Goal: Book appointment/travel/reservation

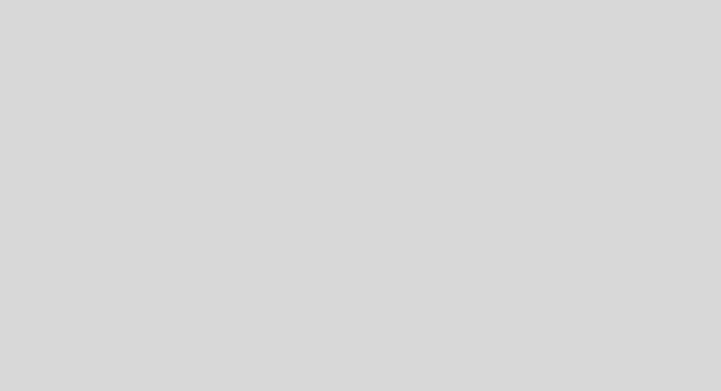
select select "es"
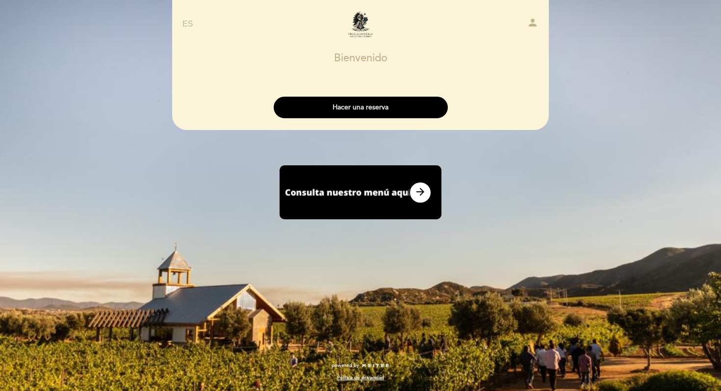
click at [357, 106] on button "Hacer una reserva" at bounding box center [361, 108] width 174 height 22
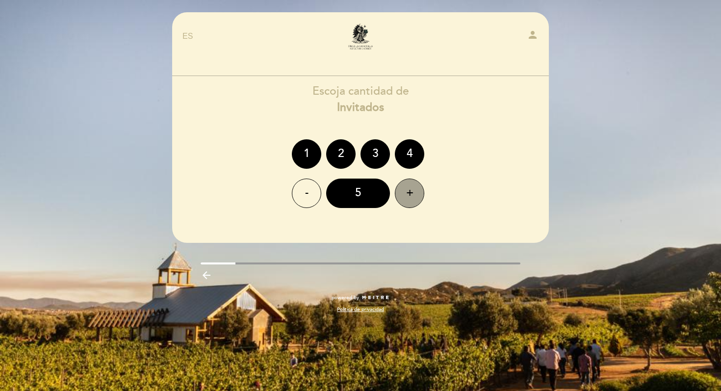
click at [410, 189] on div "+" at bounding box center [409, 193] width 29 height 29
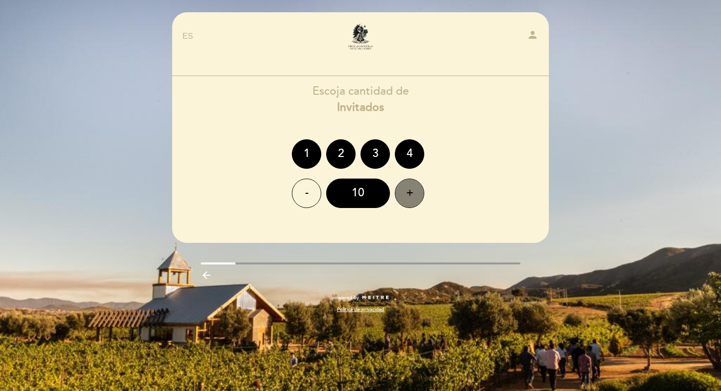
click at [410, 189] on div "+" at bounding box center [409, 193] width 29 height 29
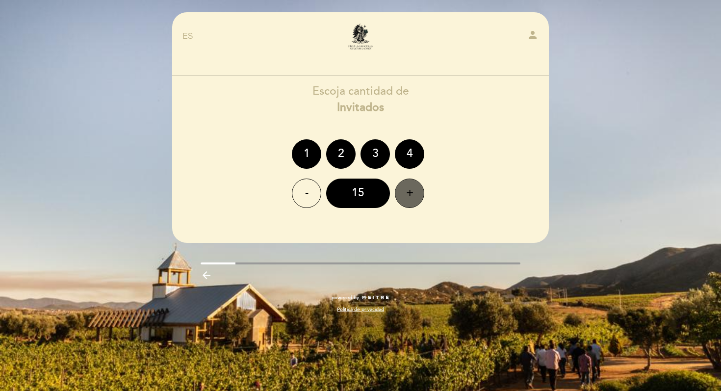
click at [410, 189] on div "+" at bounding box center [409, 193] width 29 height 29
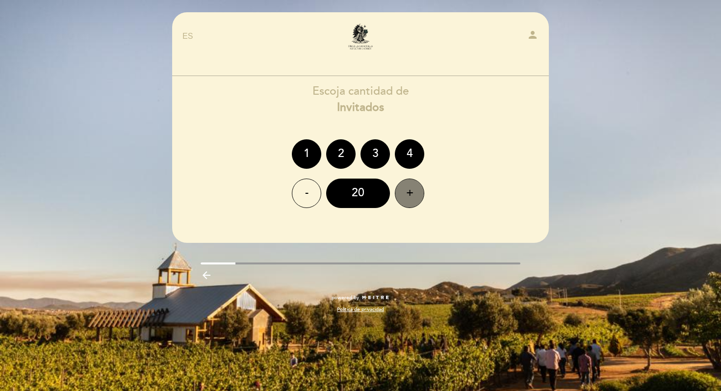
click at [410, 189] on div "+" at bounding box center [409, 193] width 29 height 29
click at [315, 192] on div "-" at bounding box center [306, 193] width 29 height 29
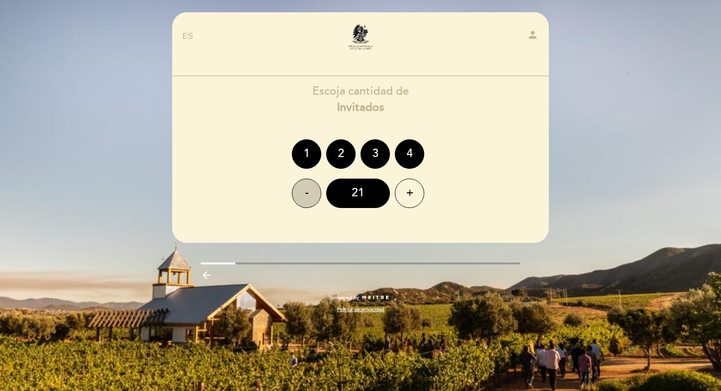
click at [315, 192] on div "-" at bounding box center [306, 193] width 29 height 29
click at [636, 207] on div "EN ES PT Finca la Carrodilla person [GEOGRAPHIC_DATA] [GEOGRAPHIC_DATA], Cambia…" at bounding box center [360, 195] width 721 height 391
click at [426, 286] on div "EN ES PT Finca la Carrodilla person [GEOGRAPHIC_DATA] [GEOGRAPHIC_DATA], Cambia…" at bounding box center [361, 167] width 392 height 311
click at [355, 188] on div "20" at bounding box center [358, 193] width 64 height 29
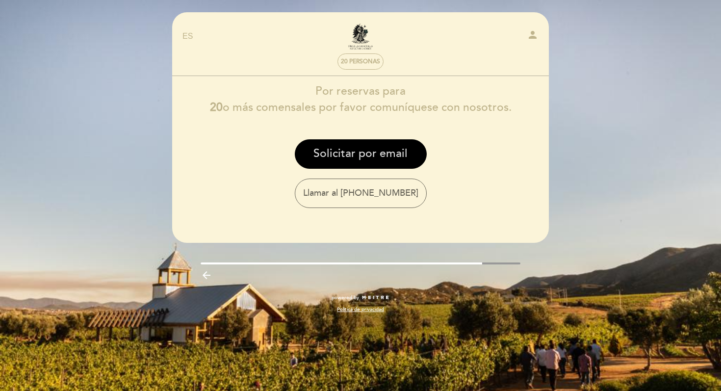
click at [382, 152] on button "Solicitar por email" at bounding box center [361, 153] width 132 height 29
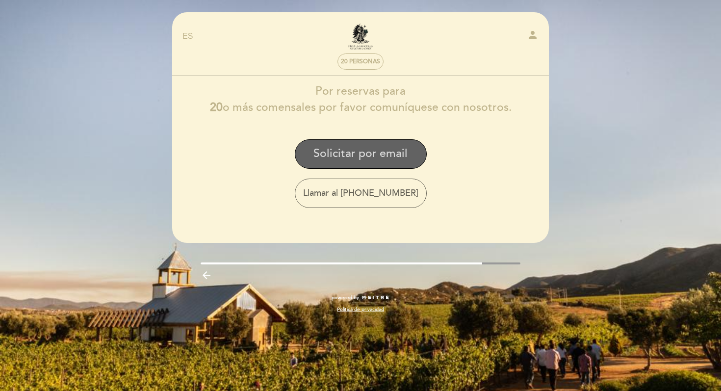
click at [383, 155] on button "Solicitar por email" at bounding box center [361, 153] width 132 height 29
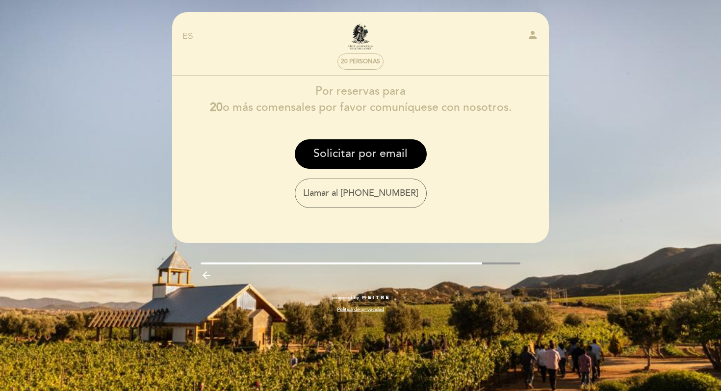
click at [351, 145] on button "Solicitar por email" at bounding box center [361, 153] width 132 height 29
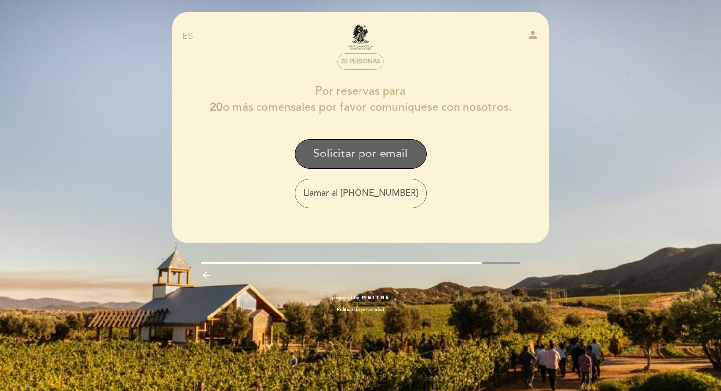
click at [351, 145] on button "Solicitar por email" at bounding box center [361, 153] width 132 height 29
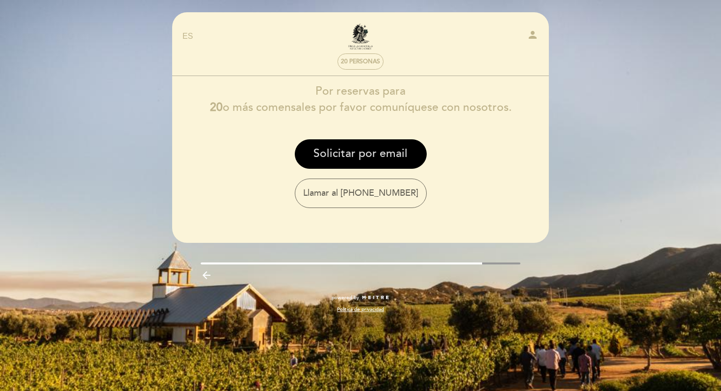
click at [348, 154] on button "Solicitar por email" at bounding box center [361, 153] width 132 height 29
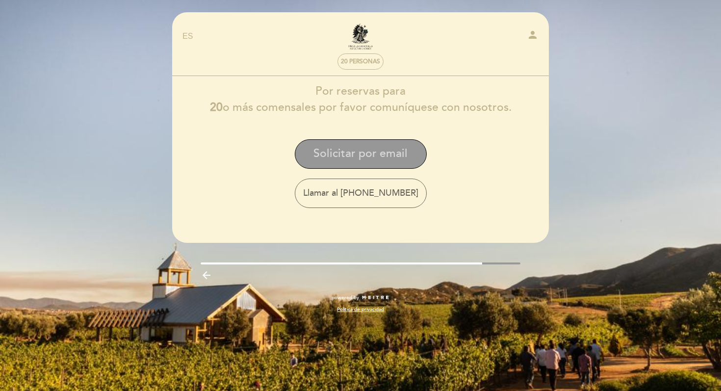
click at [348, 154] on button "Solicitar por email" at bounding box center [361, 153] width 132 height 29
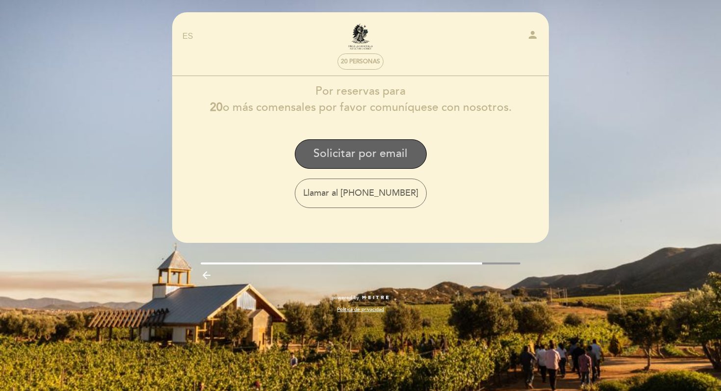
click at [348, 154] on button "Solicitar por email" at bounding box center [361, 153] width 132 height 29
